Goal: Task Accomplishment & Management: Complete application form

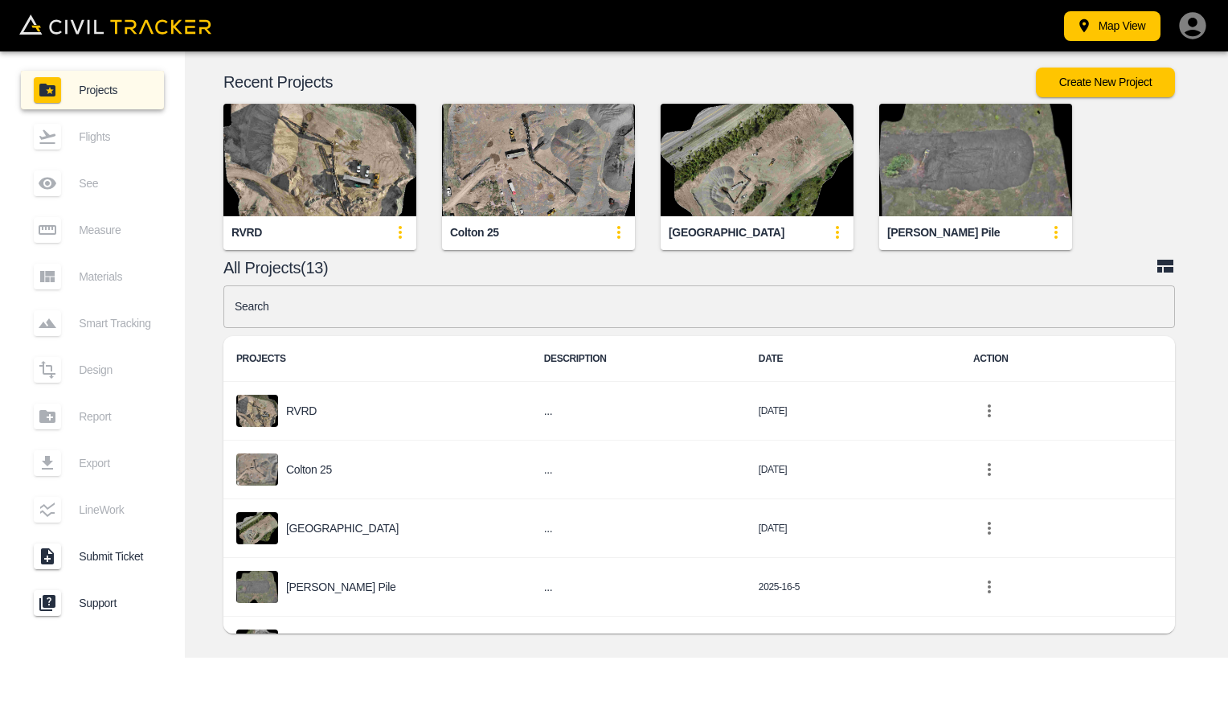
click at [294, 191] on img "button" at bounding box center [320, 160] width 193 height 113
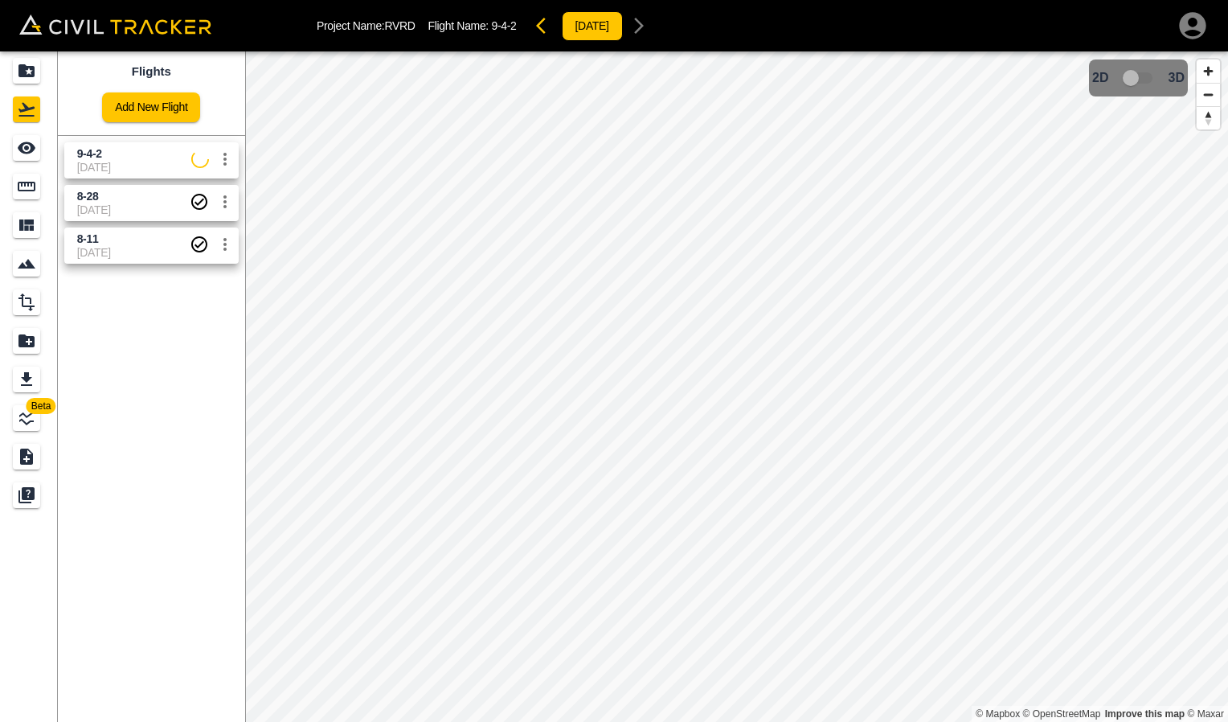
click at [227, 166] on icon "settings" at bounding box center [224, 159] width 19 height 19
click at [214, 223] on h6 "Delete" at bounding box center [209, 220] width 40 height 10
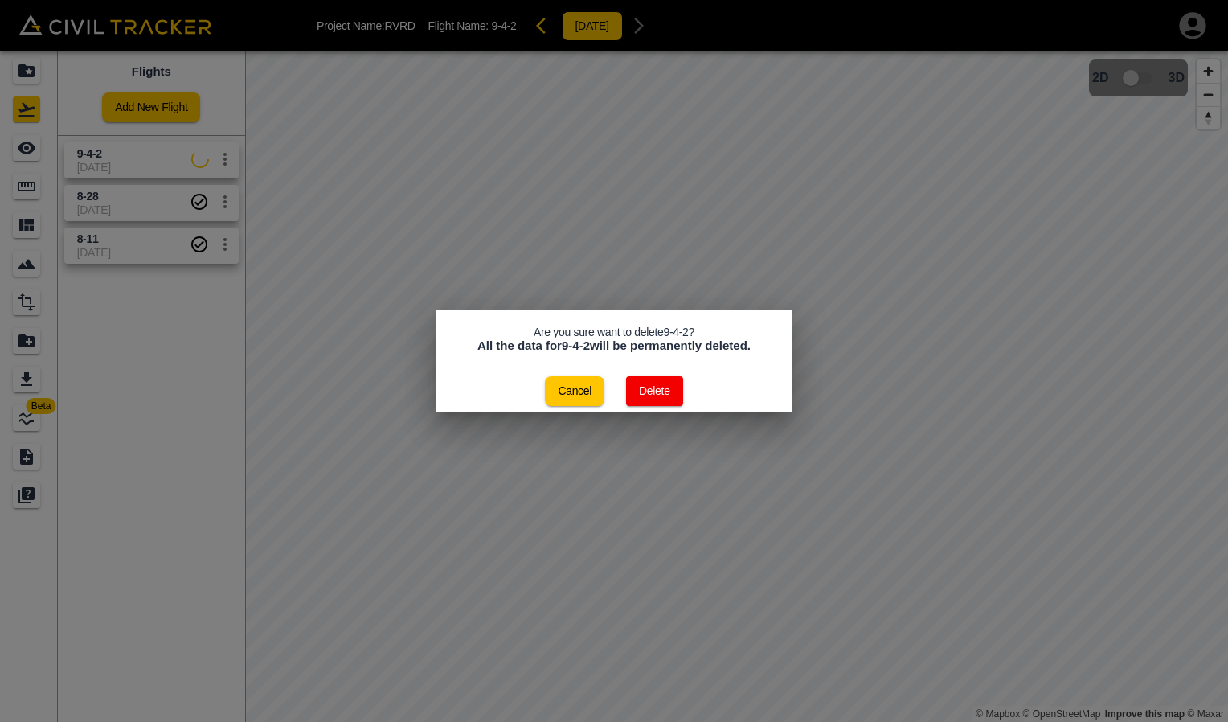
click at [669, 396] on button "Delete" at bounding box center [654, 391] width 57 height 30
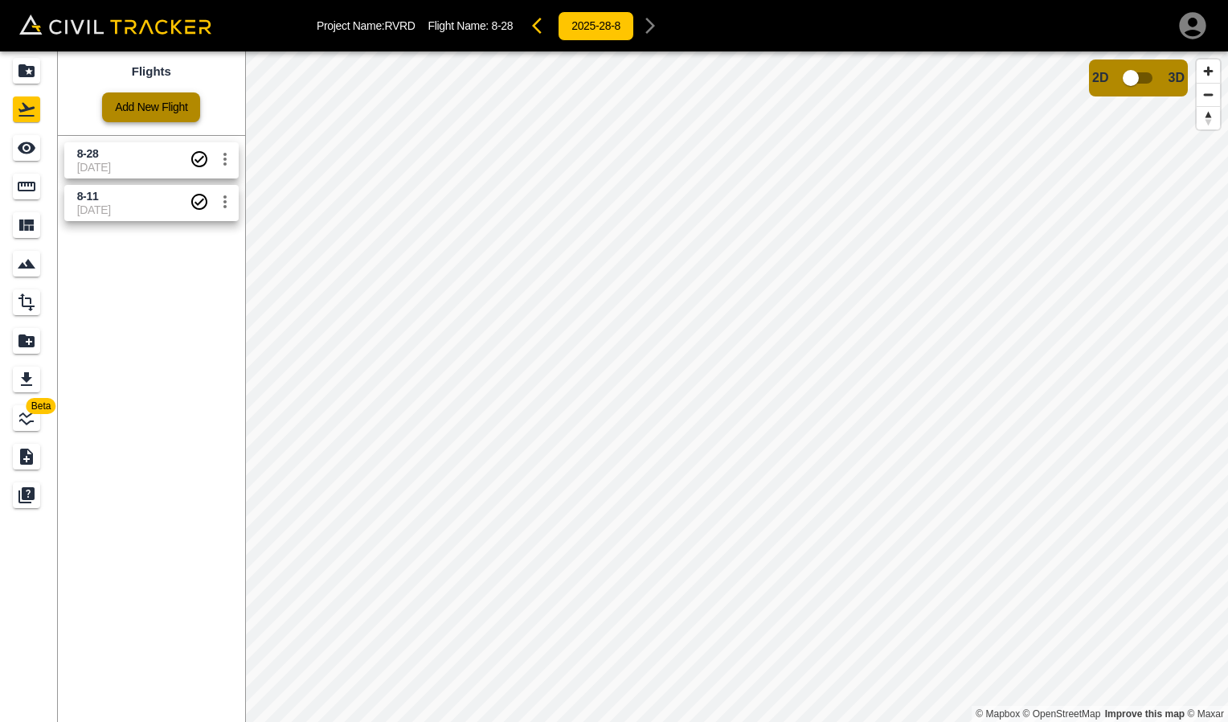
click at [170, 113] on link "Add New Flight" at bounding box center [151, 107] width 98 height 30
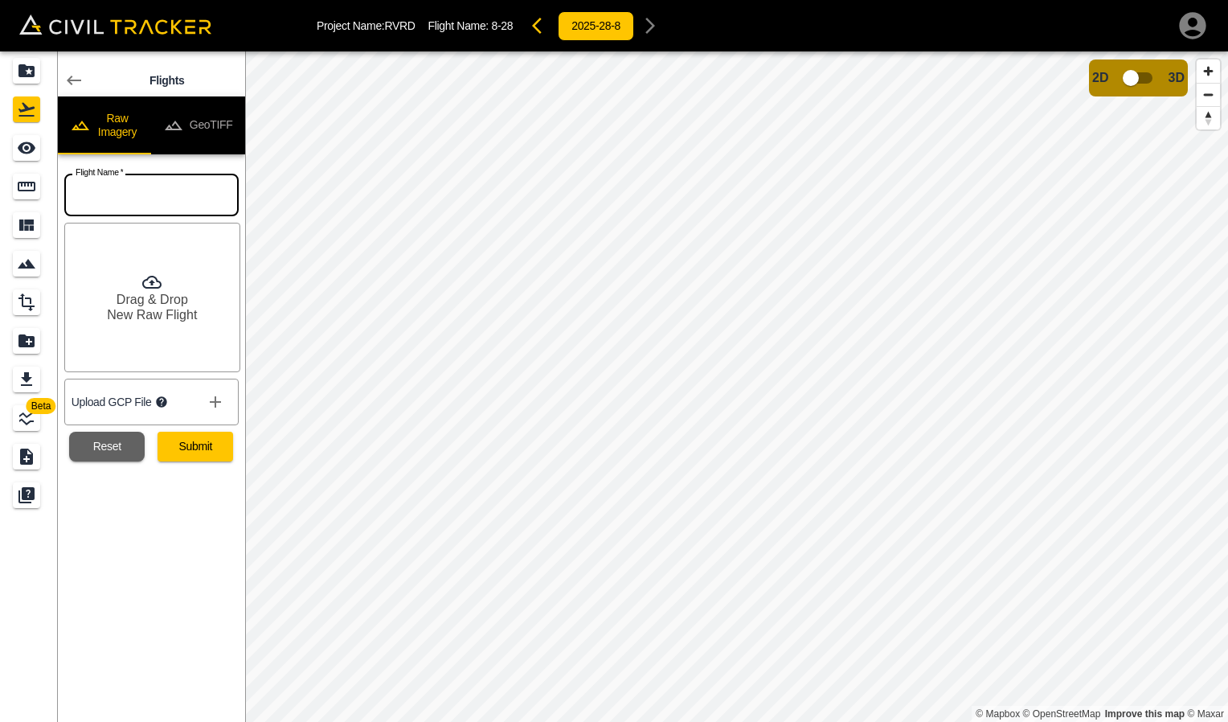
click at [115, 187] on input "text" at bounding box center [151, 195] width 174 height 43
type input "9-4"
click at [150, 292] on h6 "Drag & Drop" at bounding box center [153, 299] width 72 height 15
click at [183, 449] on button "Submit" at bounding box center [196, 447] width 76 height 30
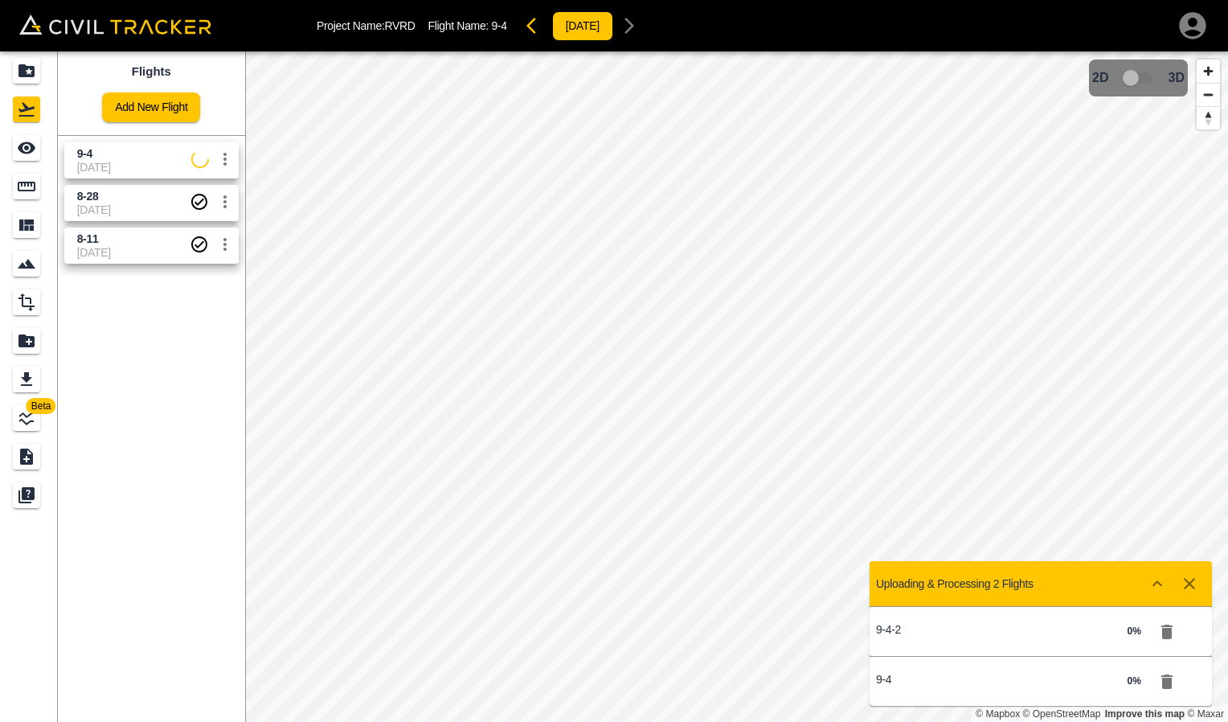
click at [1163, 631] on icon "button" at bounding box center [1167, 632] width 11 height 14
